Goal: Task Accomplishment & Management: Use online tool/utility

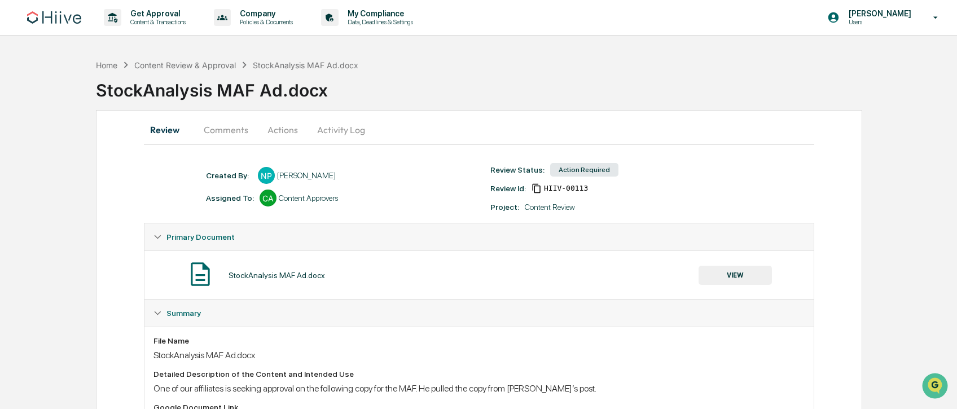
click at [221, 138] on button "Comments" at bounding box center [226, 129] width 63 height 27
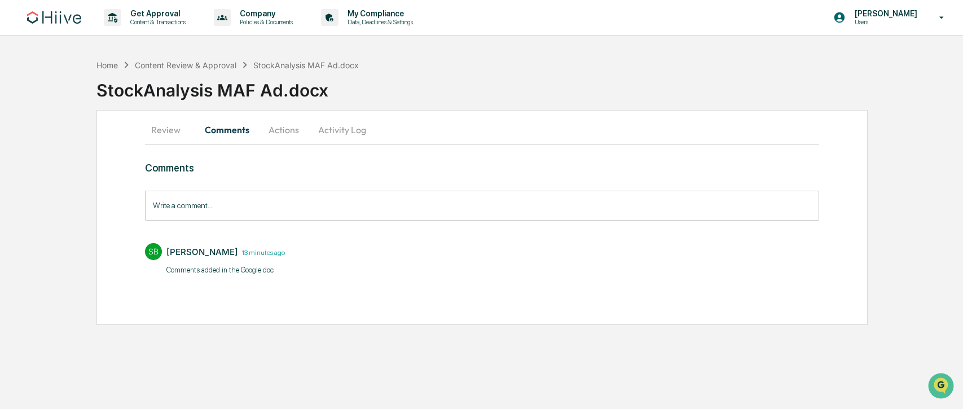
click at [295, 133] on button "Actions" at bounding box center [283, 129] width 51 height 27
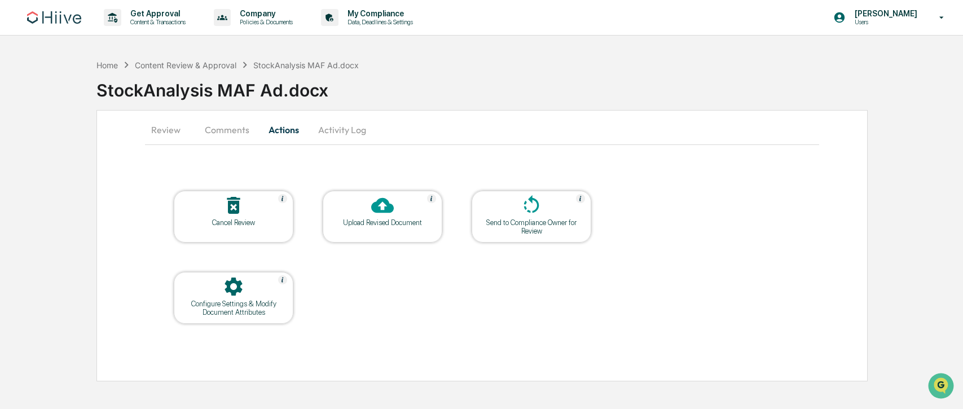
click at [354, 131] on button "Activity Log" at bounding box center [342, 129] width 66 height 27
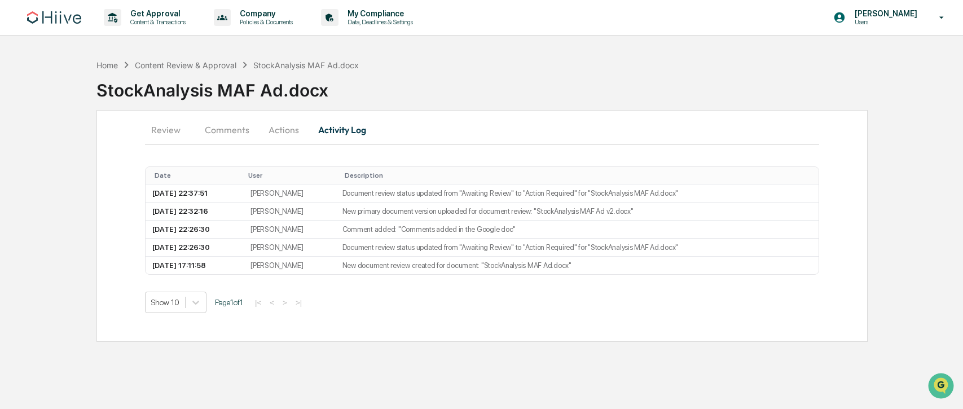
click at [265, 129] on button "Actions" at bounding box center [283, 129] width 51 height 27
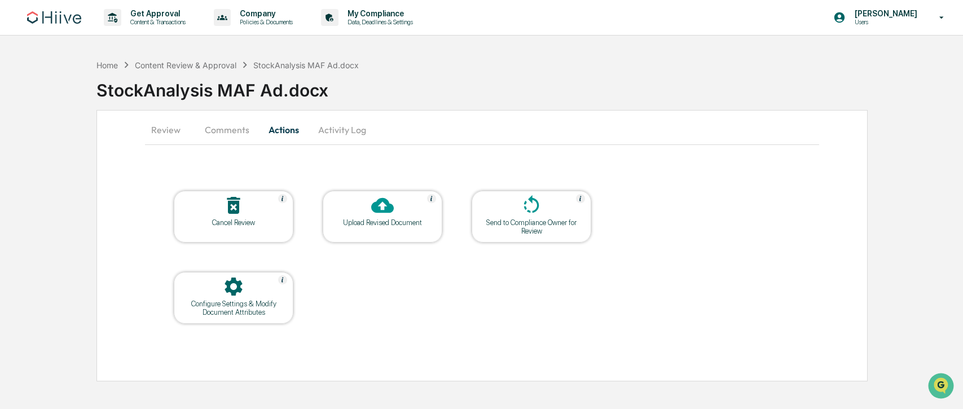
click at [398, 210] on div at bounding box center [382, 206] width 113 height 24
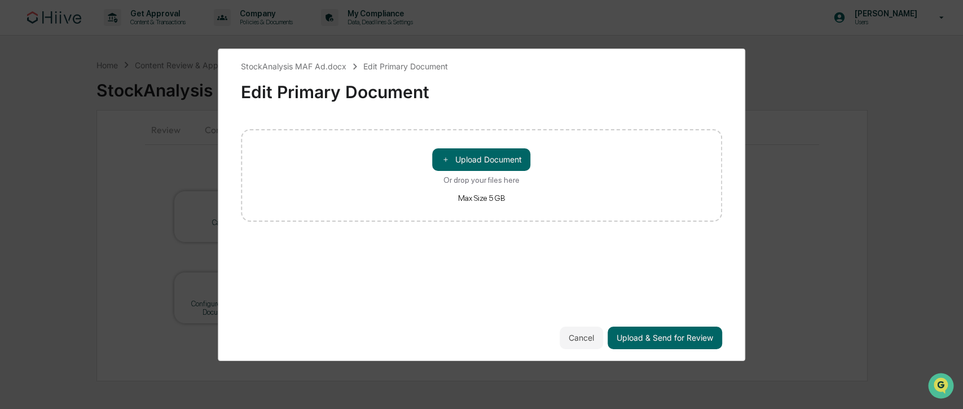
click at [492, 148] on div "＋ Upload Document Or drop your files here Max Size 5 GB" at bounding box center [482, 175] width 482 height 93
click at [497, 160] on button "＋ Upload Document" at bounding box center [482, 159] width 98 height 23
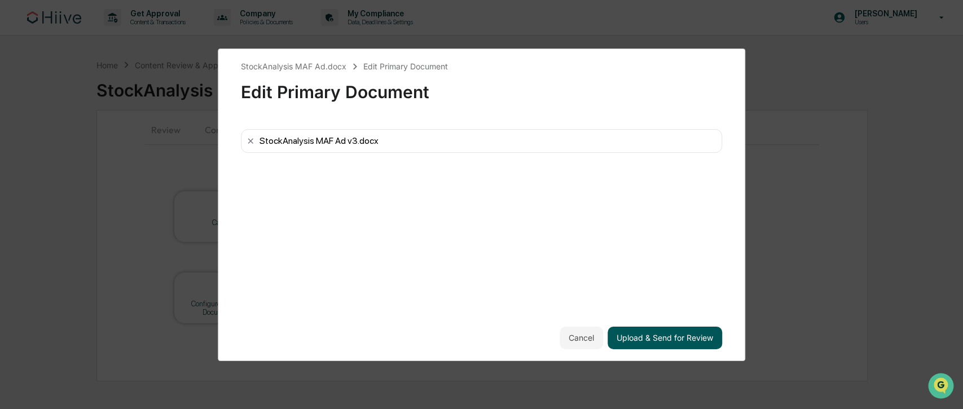
click at [662, 337] on button "Upload & Send for Review" at bounding box center [665, 338] width 115 height 23
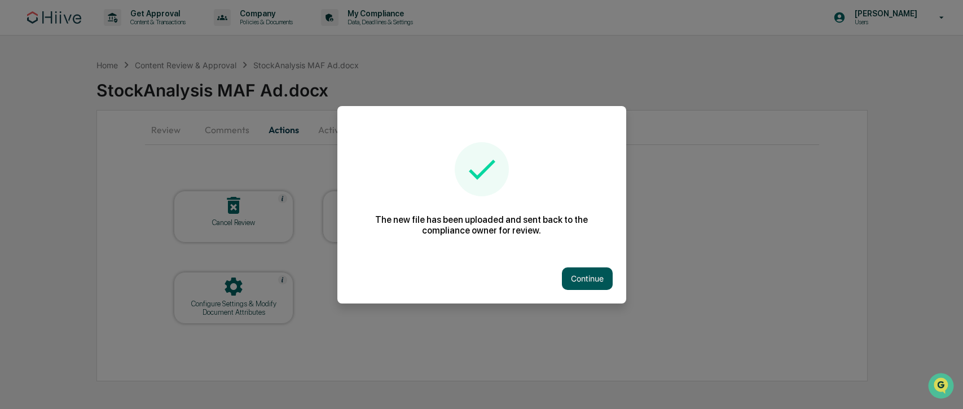
click at [592, 268] on button "Continue" at bounding box center [587, 278] width 51 height 23
